Goal: Task Accomplishment & Management: Use online tool/utility

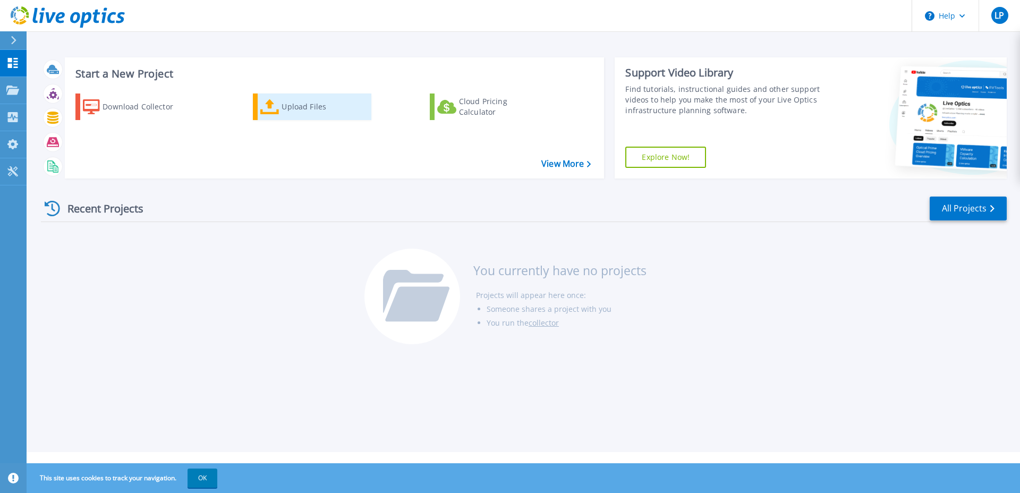
click at [315, 119] on link "Upload Files" at bounding box center [312, 106] width 118 height 27
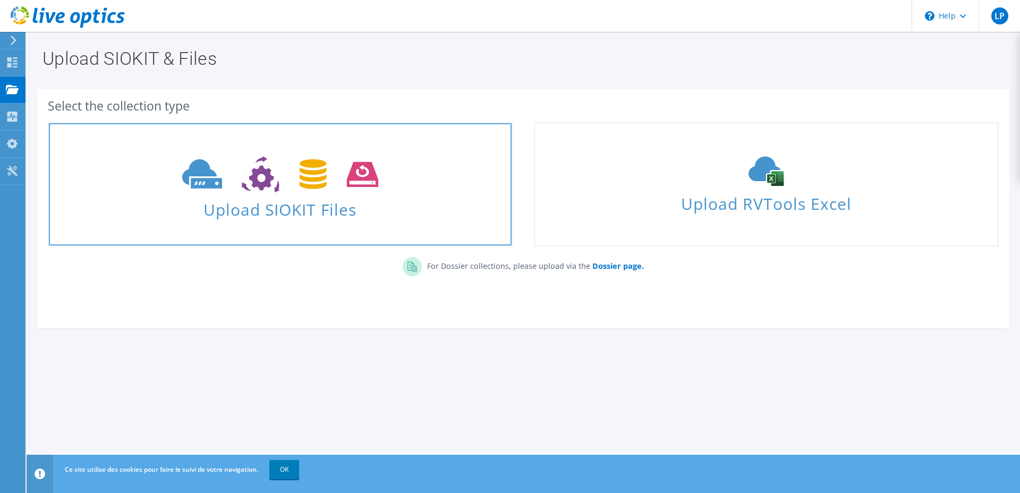
click at [259, 217] on span "Upload SIOKIT Files" at bounding box center [280, 206] width 463 height 23
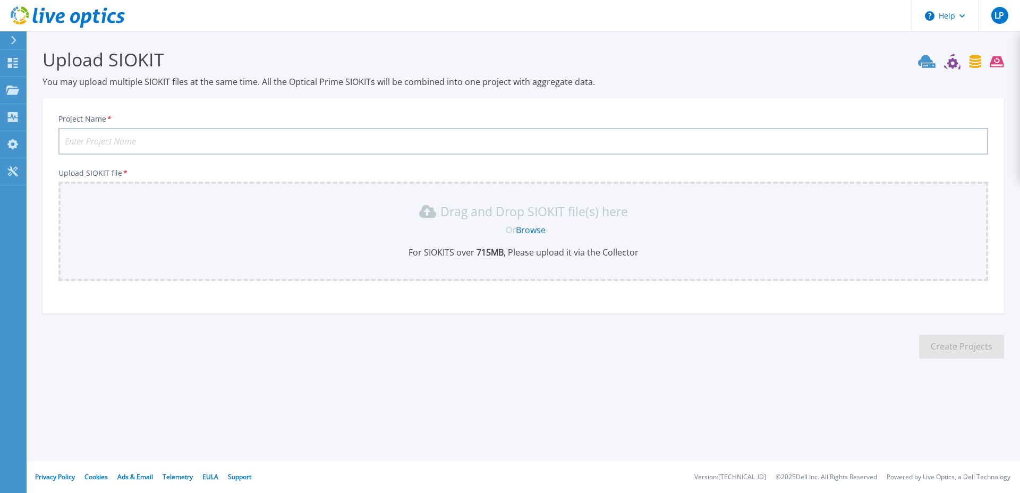
click at [535, 233] on link "Browse" at bounding box center [531, 230] width 30 height 12
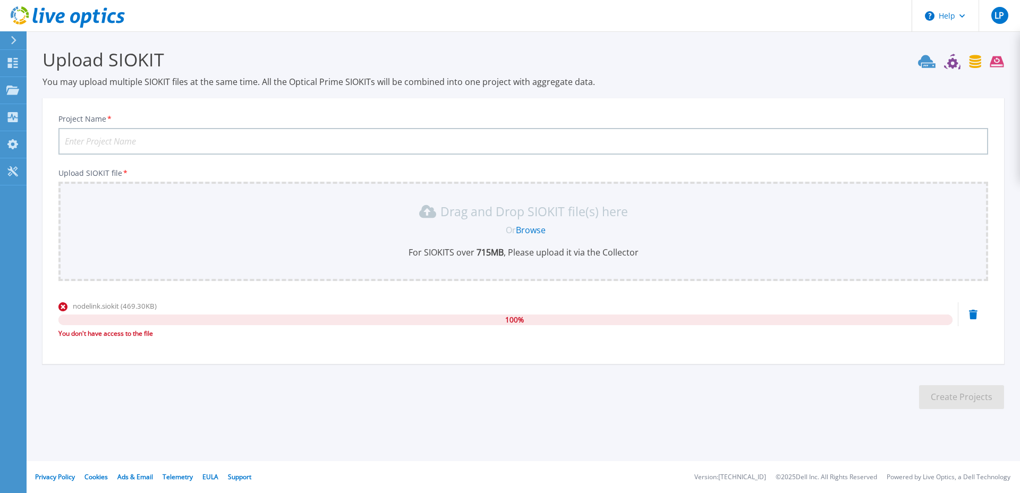
click at [976, 314] on icon at bounding box center [973, 315] width 8 height 10
